Goal: Check status: Check status

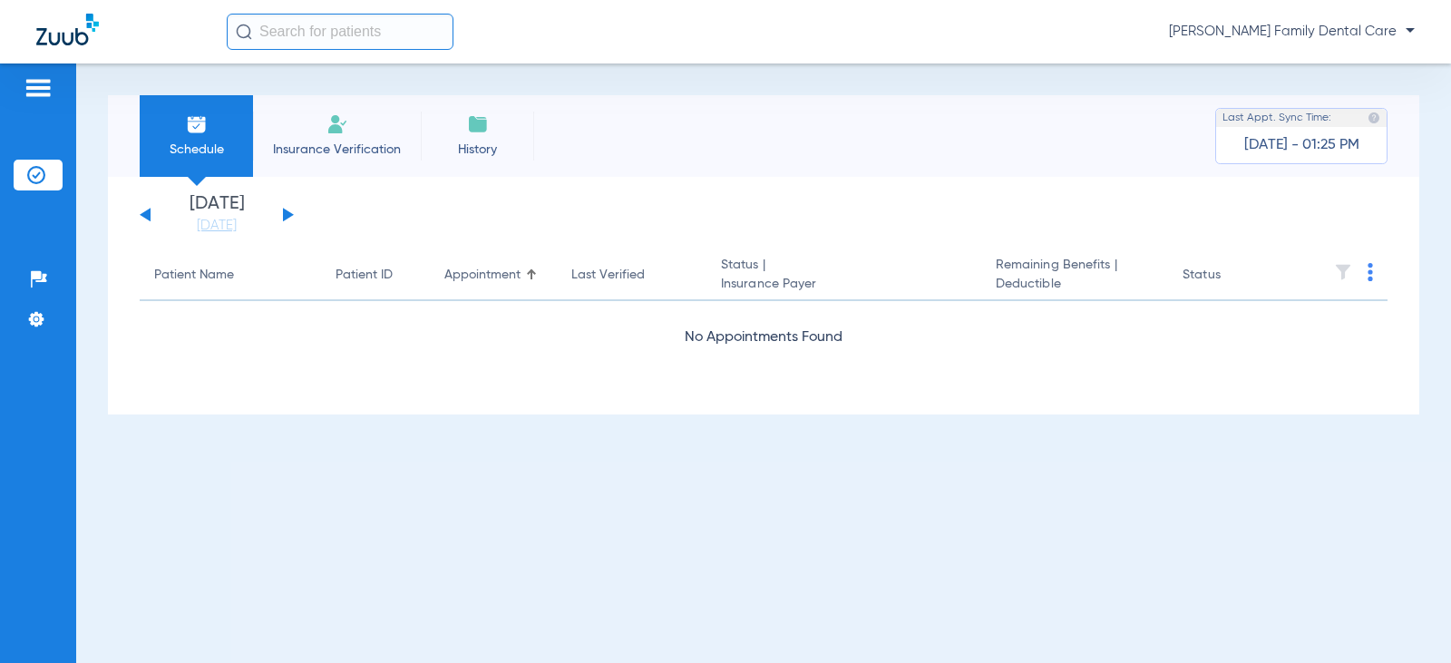
click at [288, 219] on button at bounding box center [288, 215] width 11 height 14
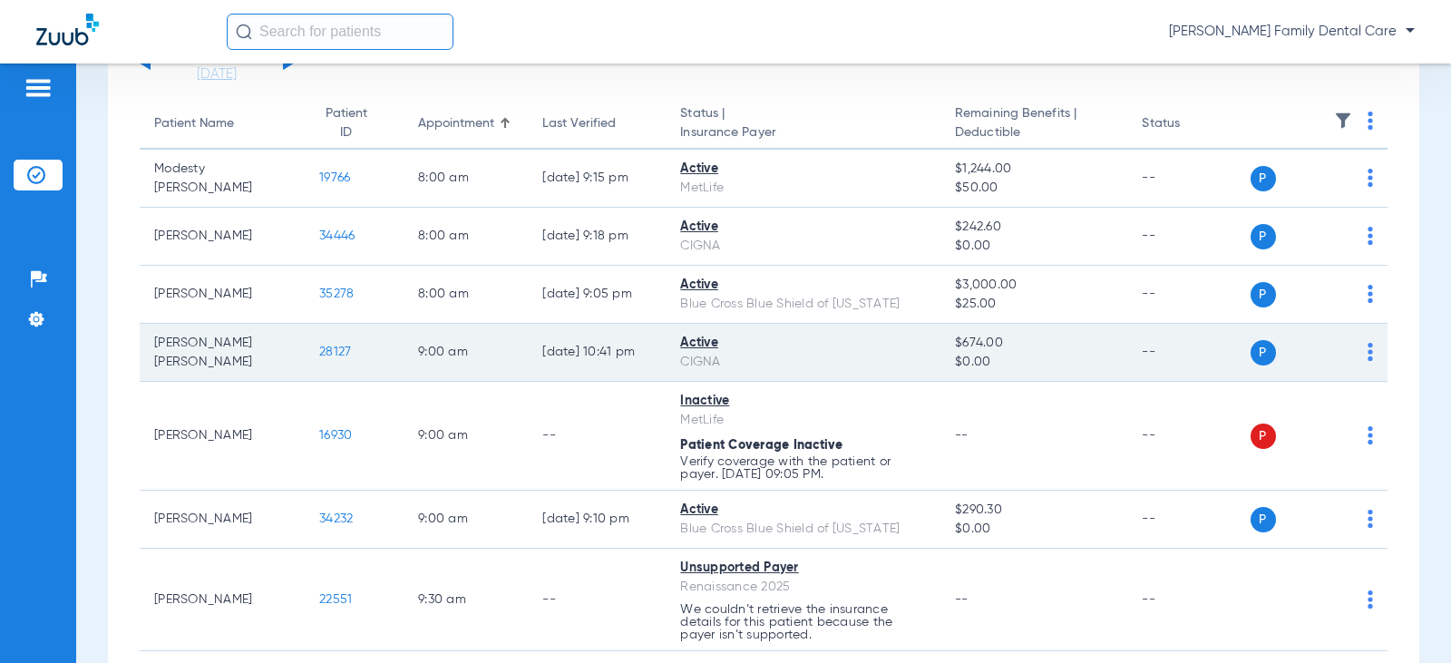
scroll to position [181, 0]
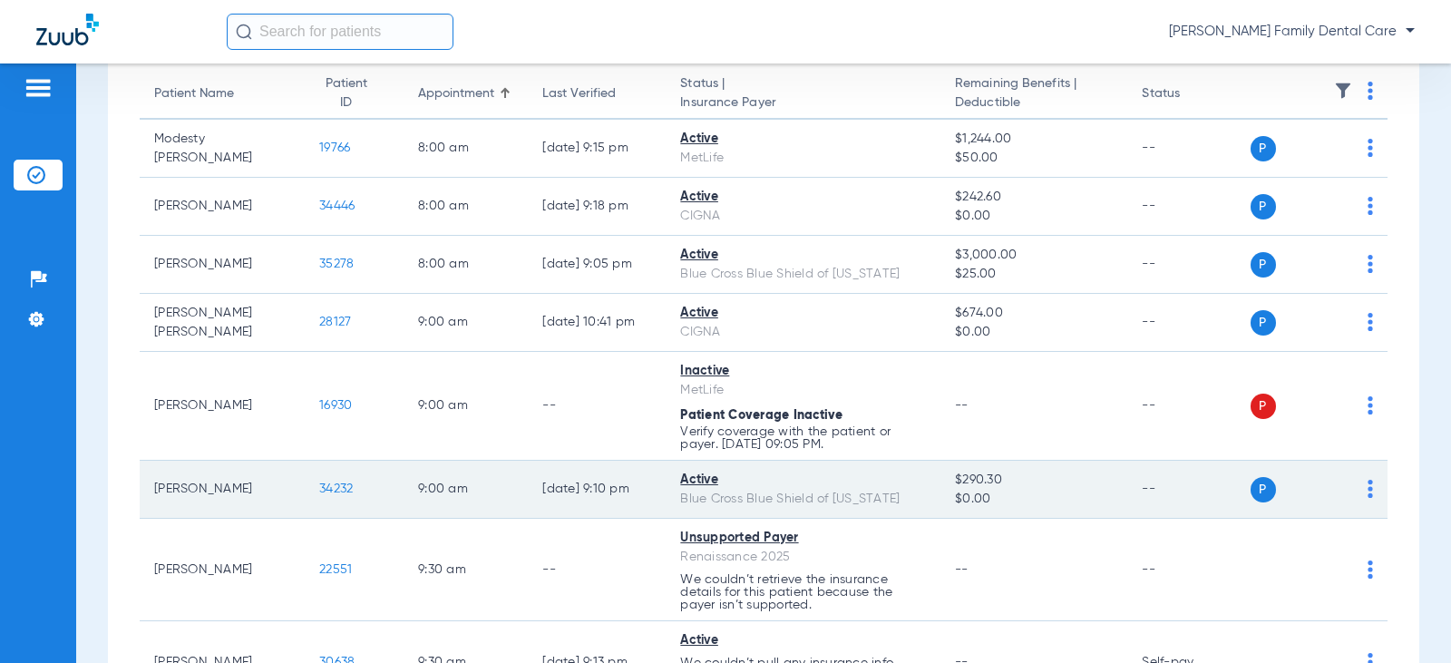
click at [319, 486] on span "34232" at bounding box center [336, 489] width 34 height 13
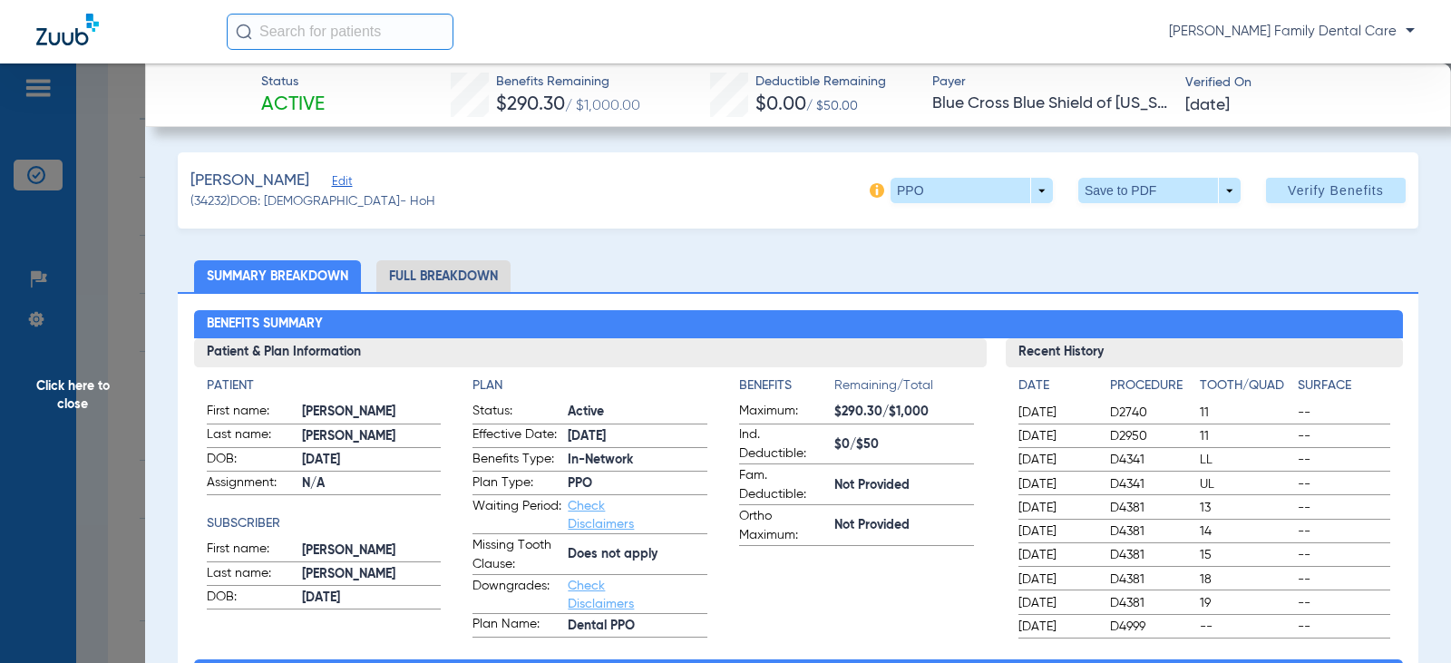
click at [58, 389] on span "Click here to close" at bounding box center [72, 394] width 145 height 663
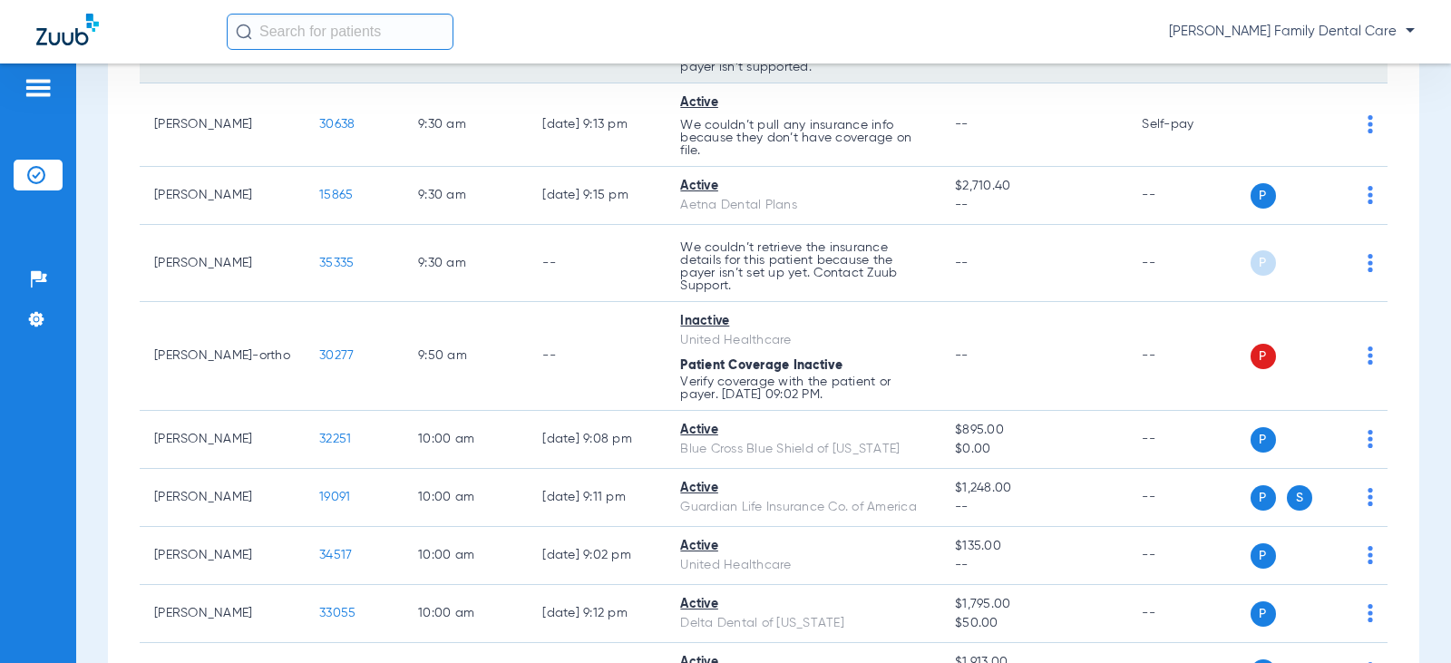
scroll to position [726, 0]
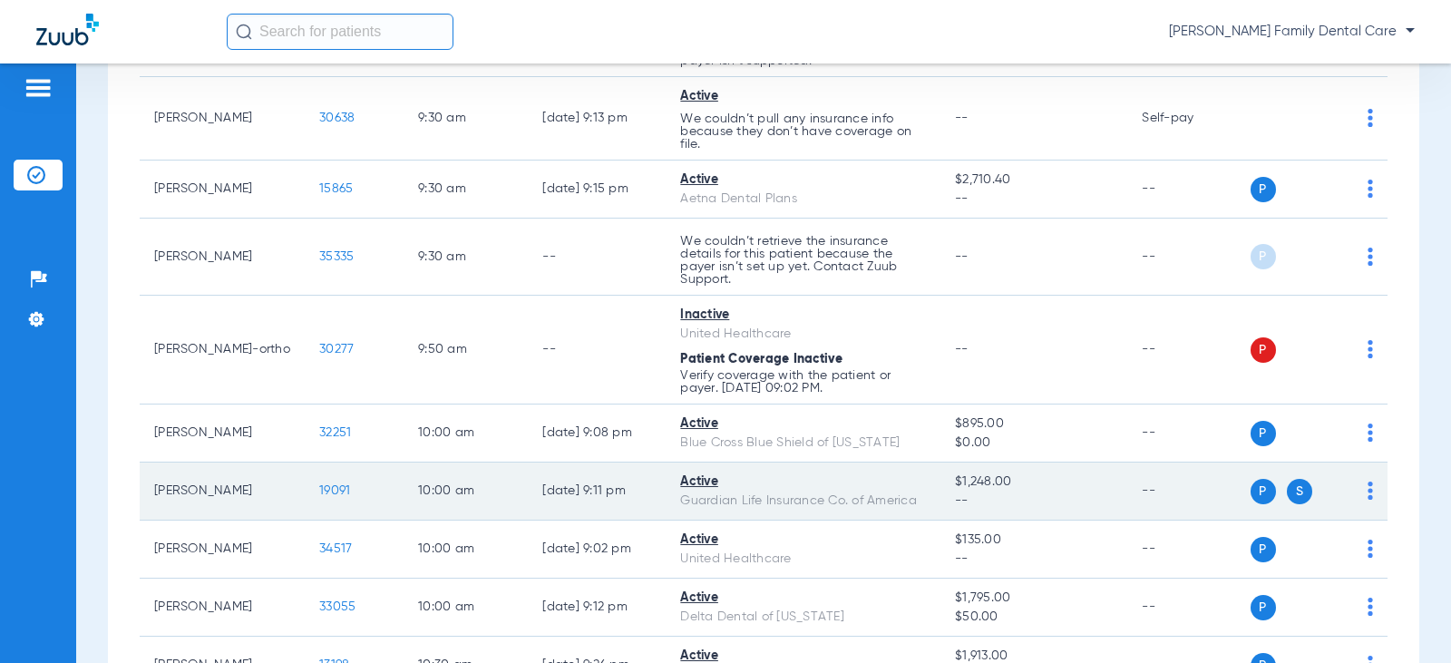
click at [319, 488] on span "19091" at bounding box center [334, 490] width 31 height 13
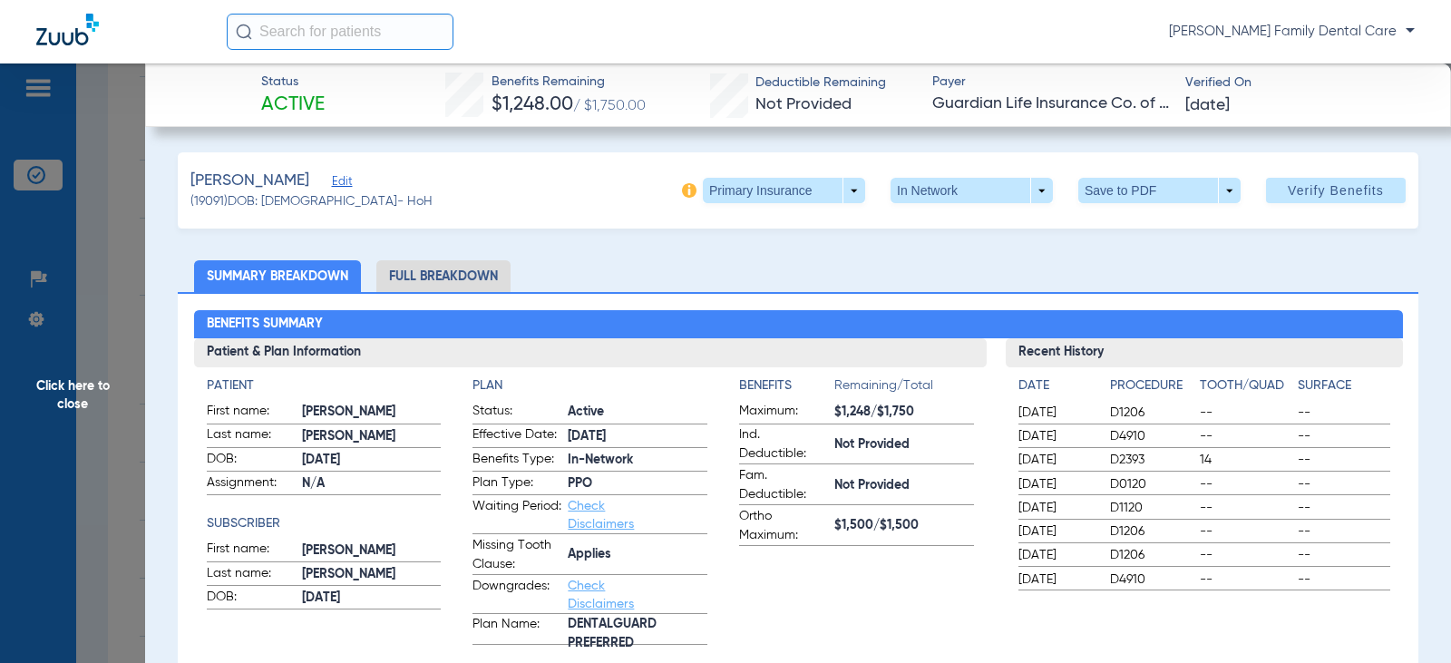
click at [54, 386] on span "Click here to close" at bounding box center [72, 394] width 145 height 663
